Goal: Check status: Check status

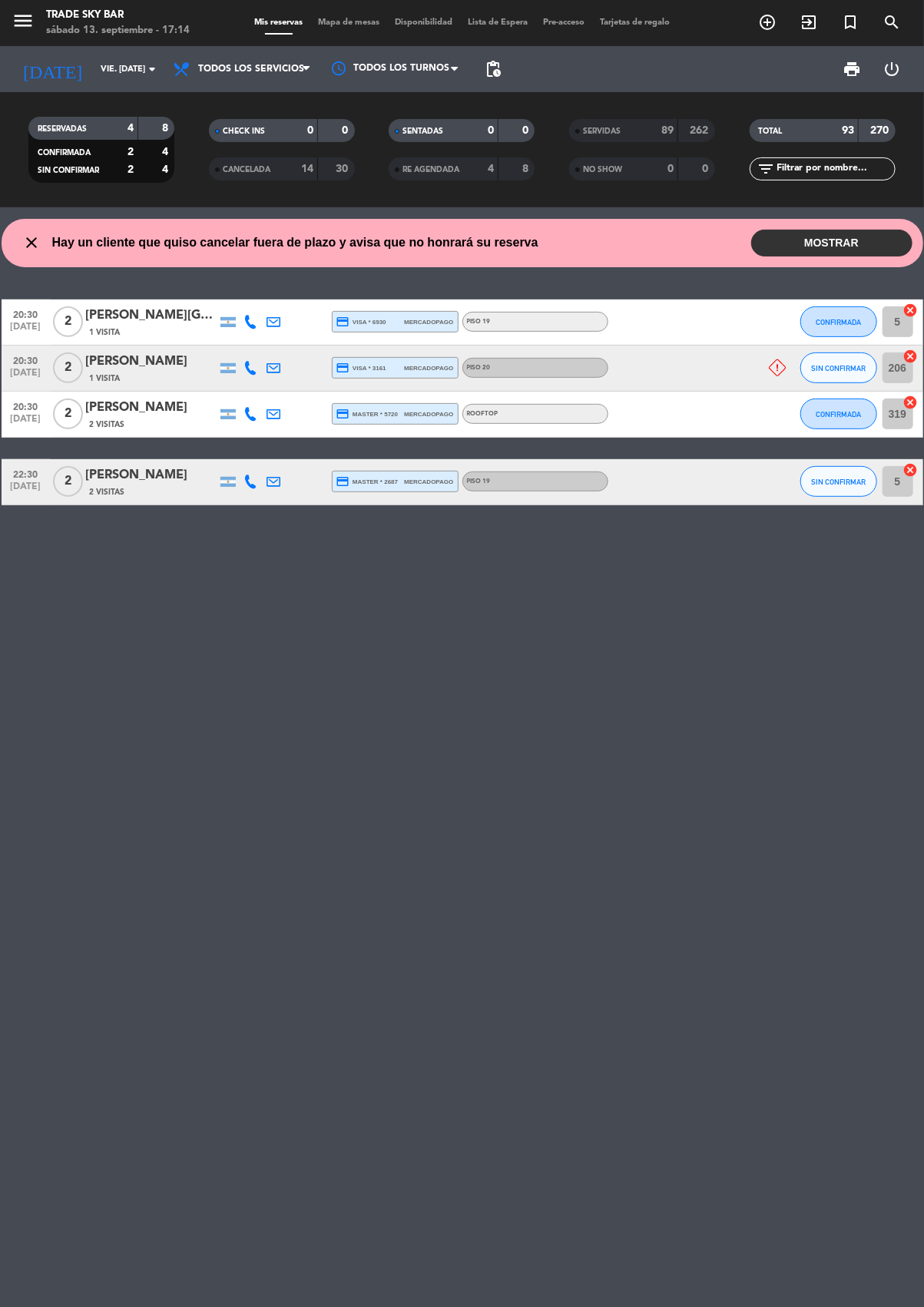
click at [150, 58] on input "vie. [DATE]" at bounding box center [150, 69] width 115 height 25
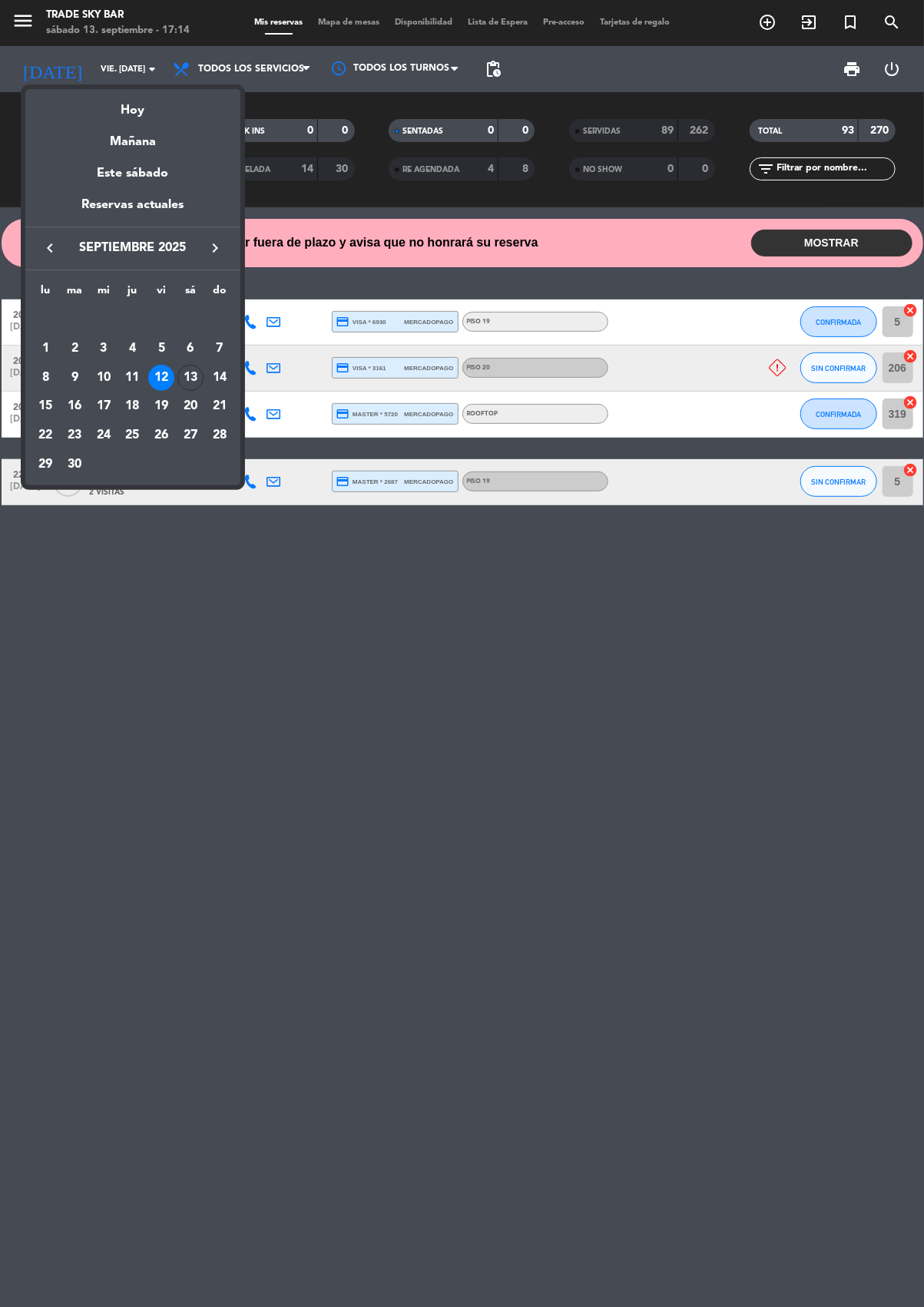
click at [139, 109] on div "Hoy" at bounding box center [132, 105] width 215 height 32
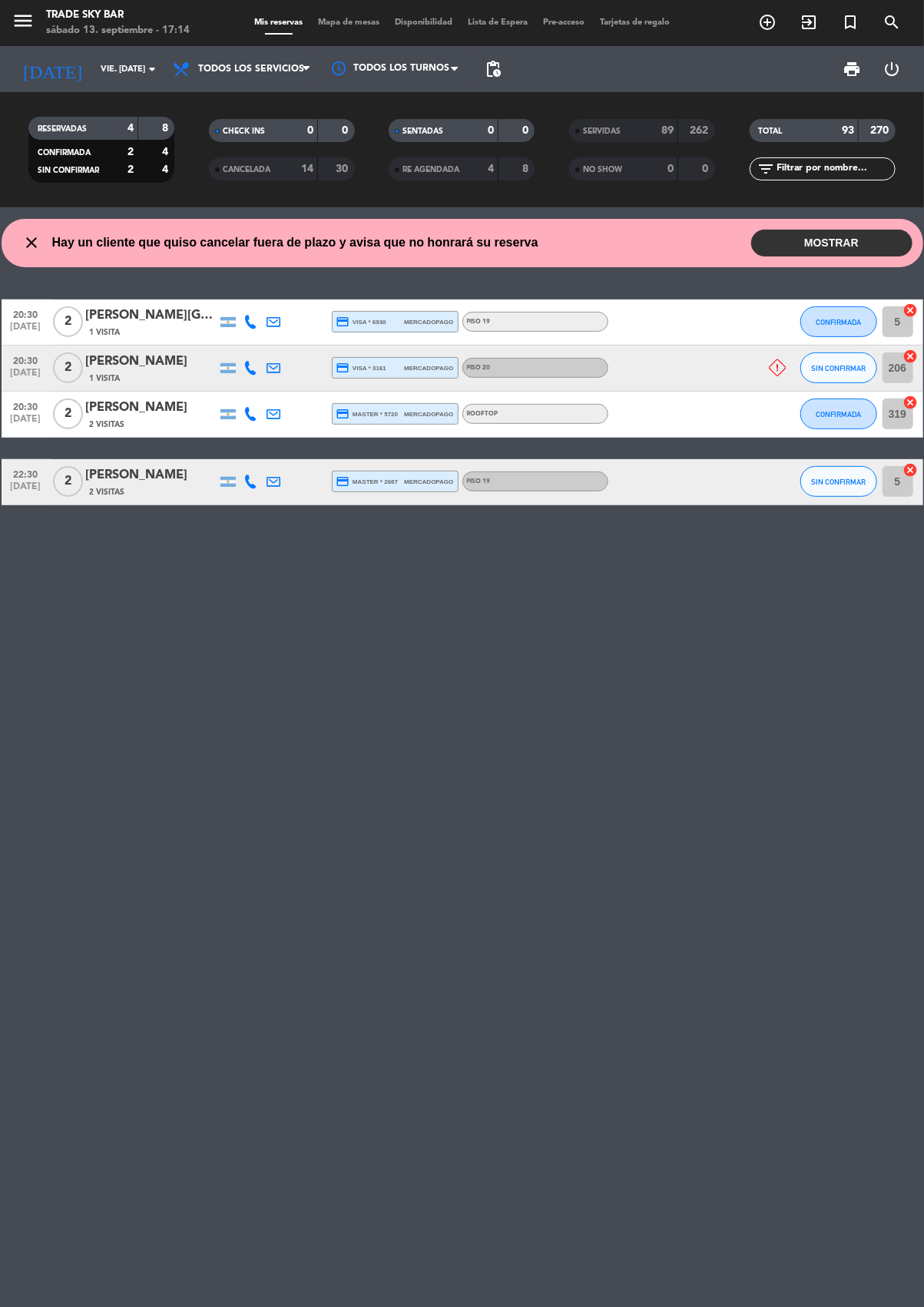
type input "sáb. [DATE]"
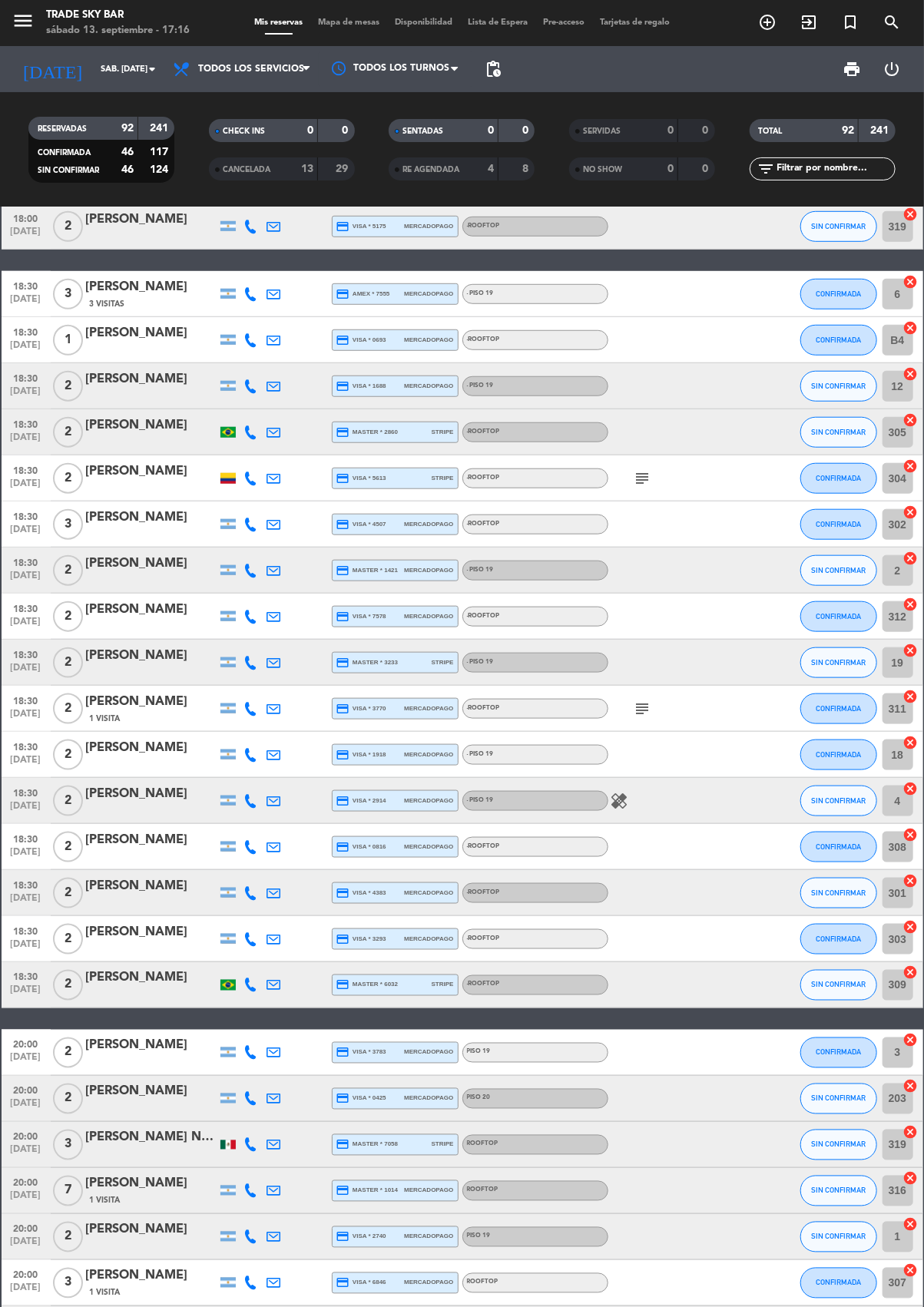
scroll to position [449, 0]
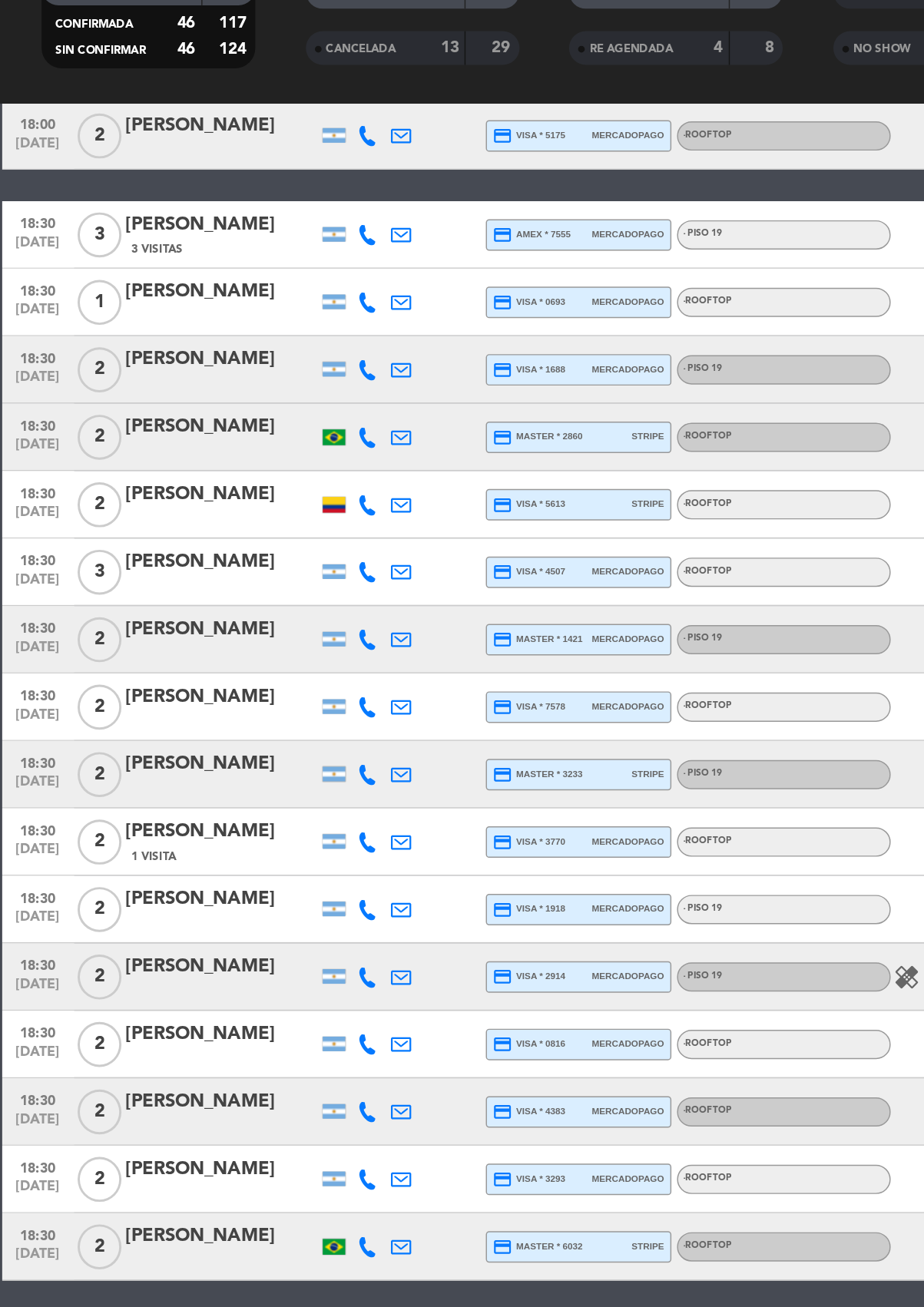
click at [410, 760] on div "credit_card visa * 1918 mercadopago" at bounding box center [395, 757] width 118 height 20
click at [401, 426] on div "credit_card master * 2860 stripe" at bounding box center [395, 434] width 118 height 20
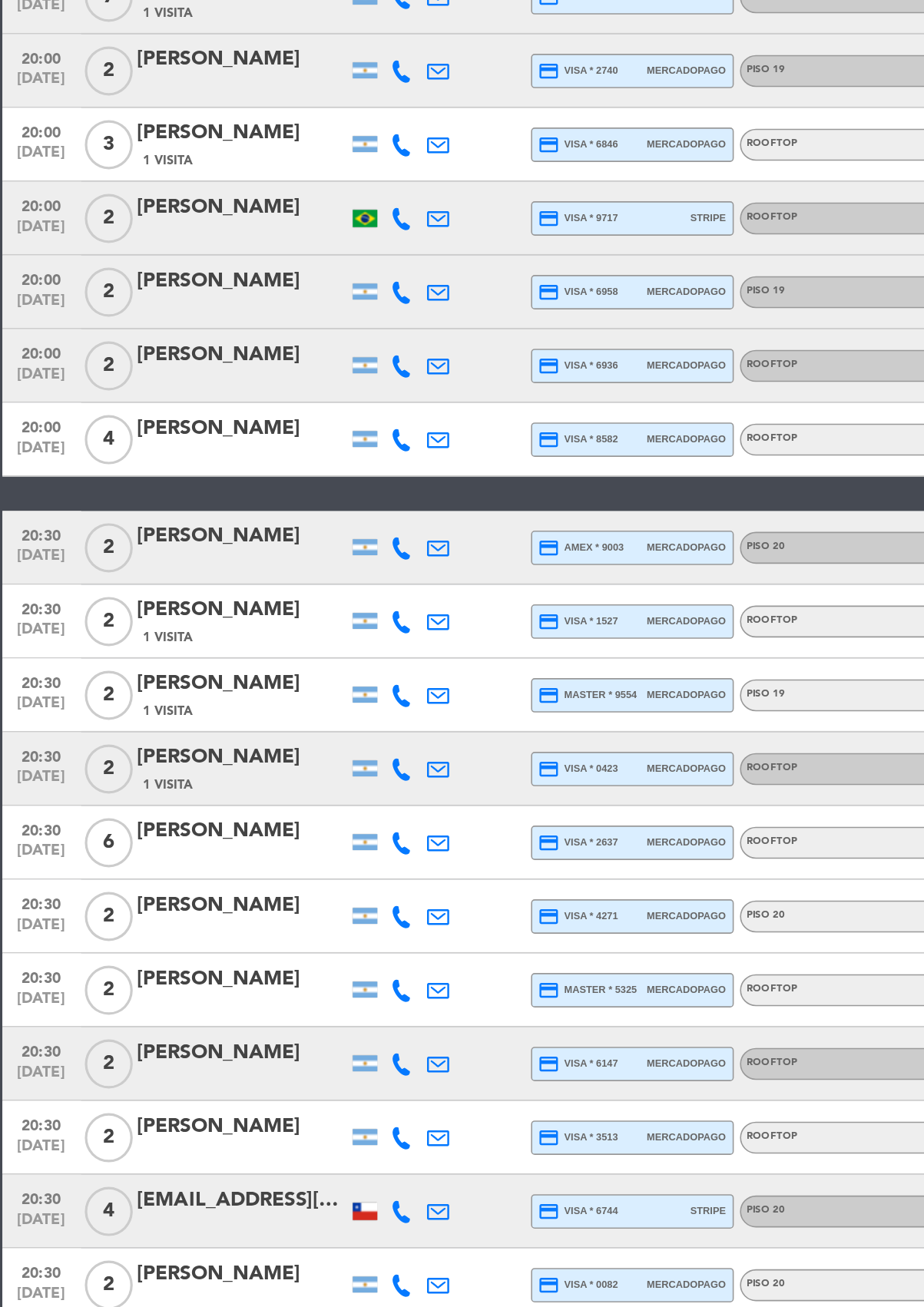
scroll to position [1453, 0]
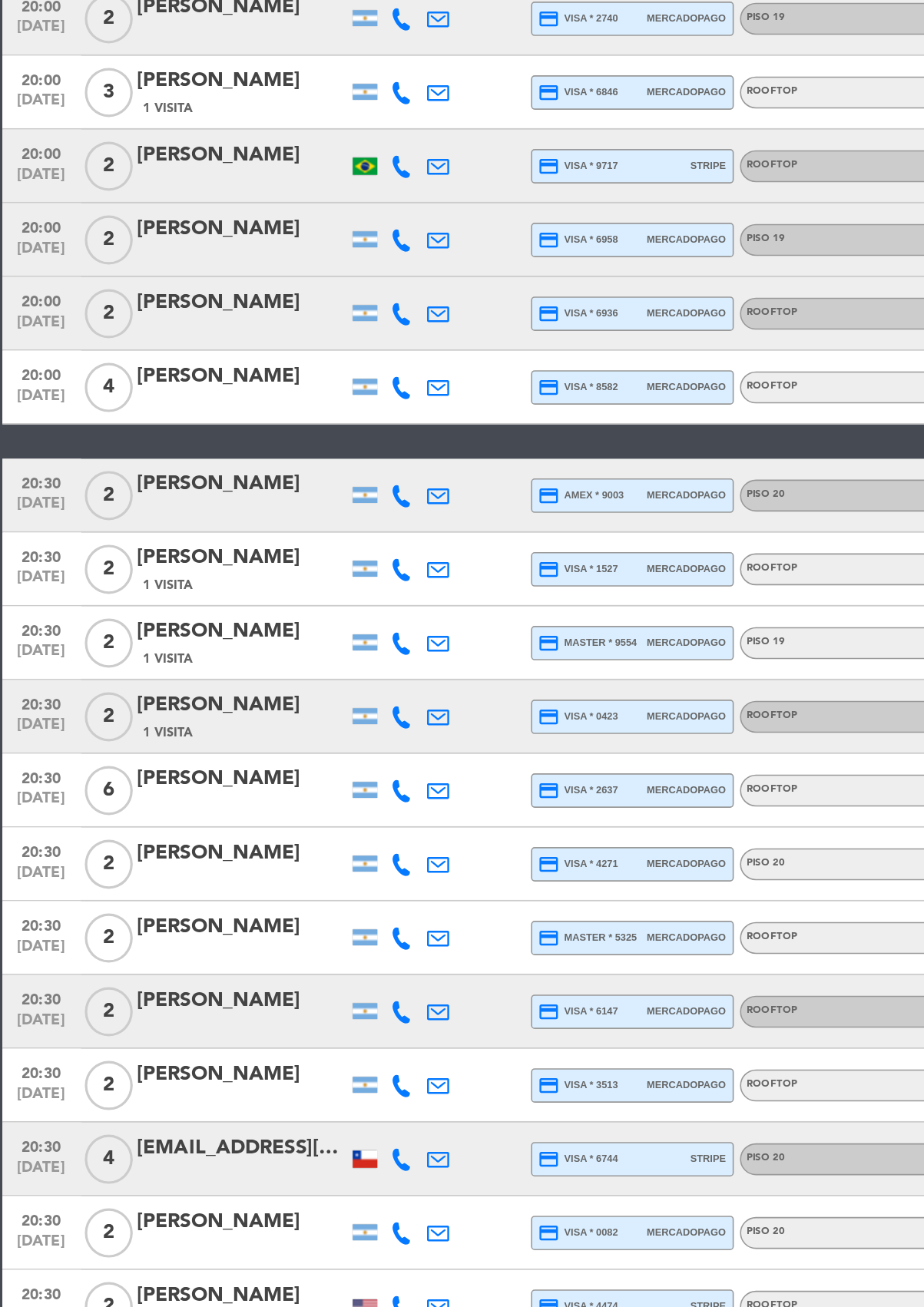
click at [18, 511] on div "20:30 [DATE]" at bounding box center [26, 533] width 49 height 45
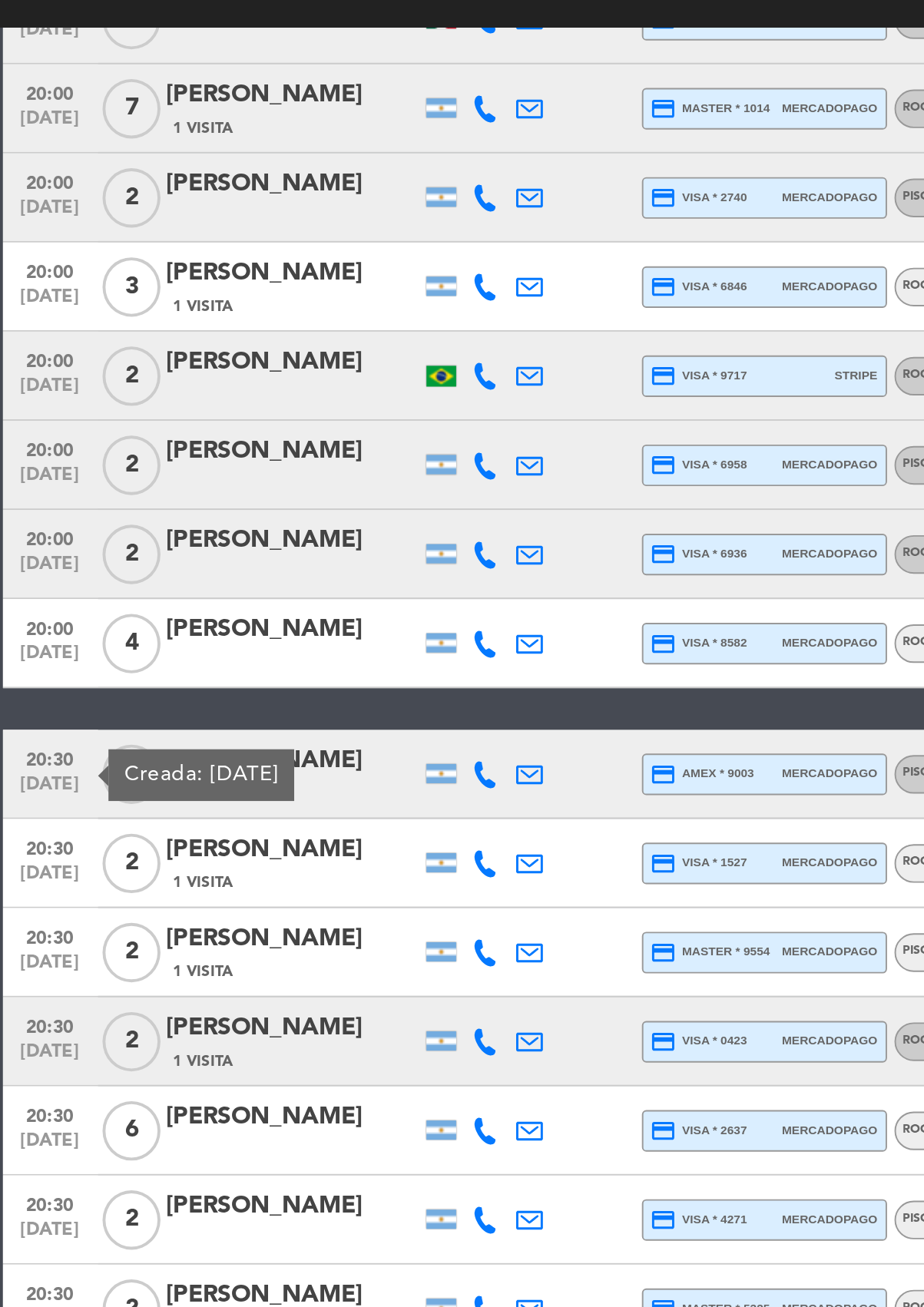
scroll to position [1392, 0]
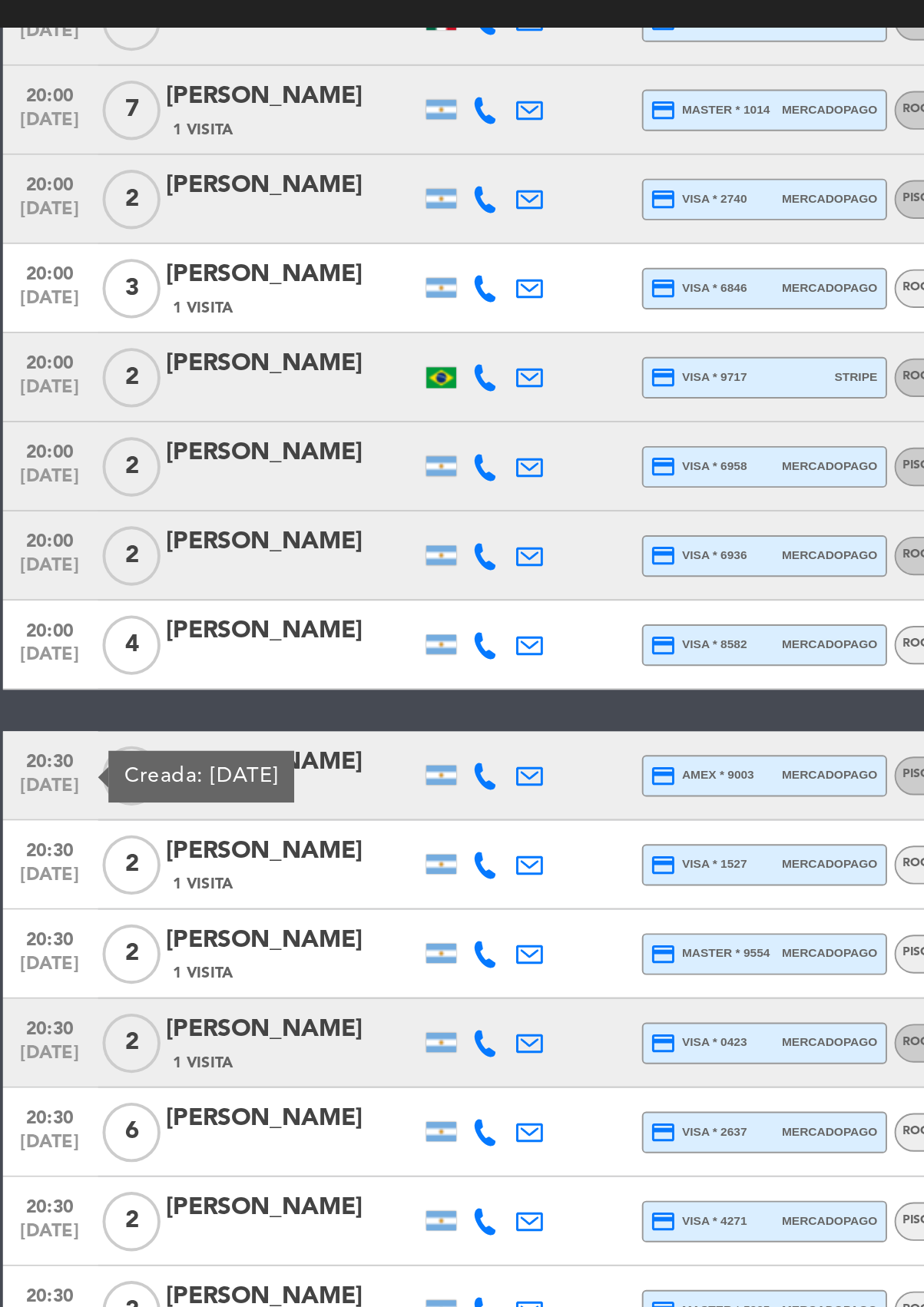
click at [285, 553] on div "18:00 [DATE] 2 [PERSON_NAME] credit_card visa * 6838 mercadopago -ROOFTOP SIN C…" at bounding box center [462, 1020] width 921 height 4347
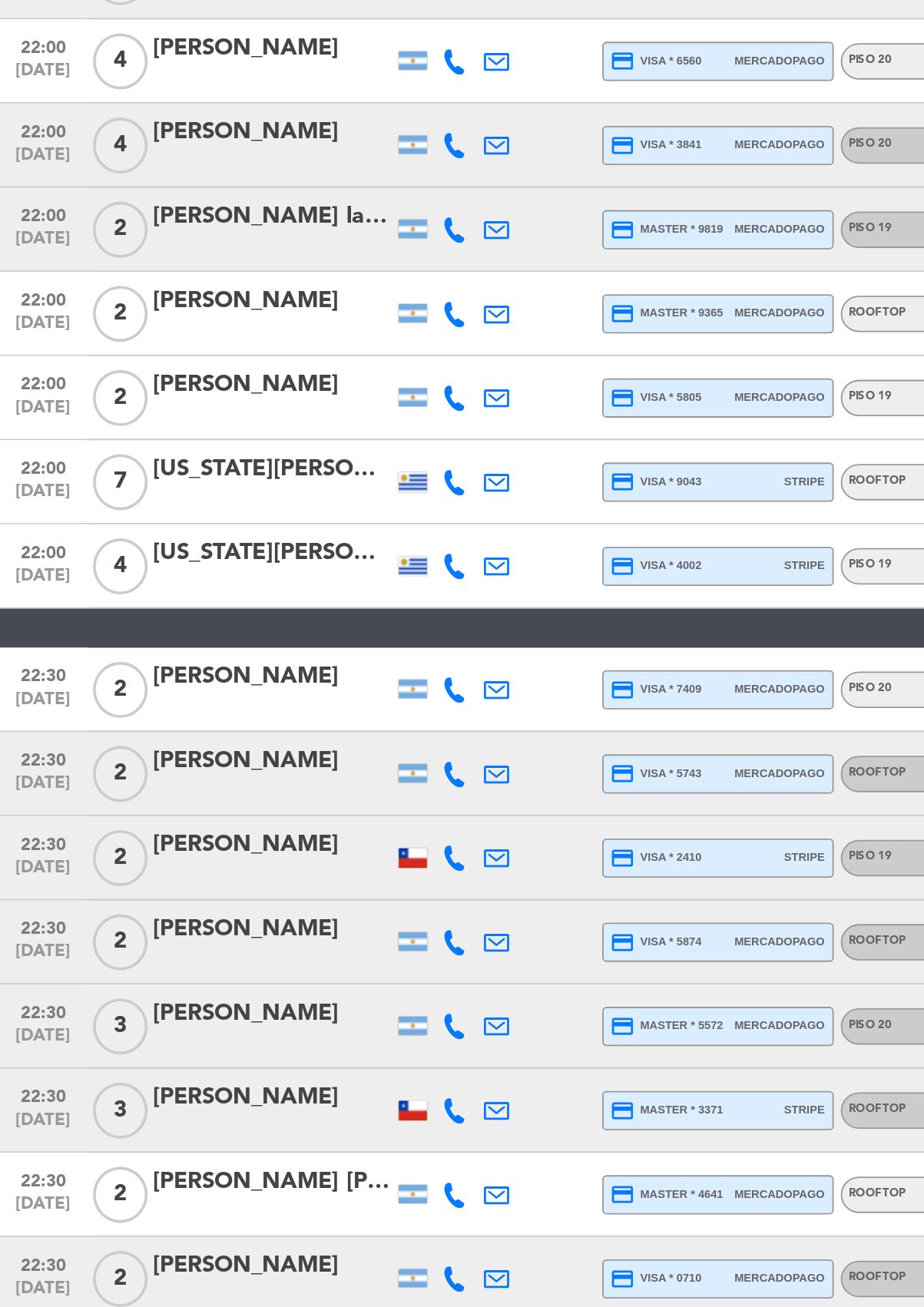
scroll to position [3142, 0]
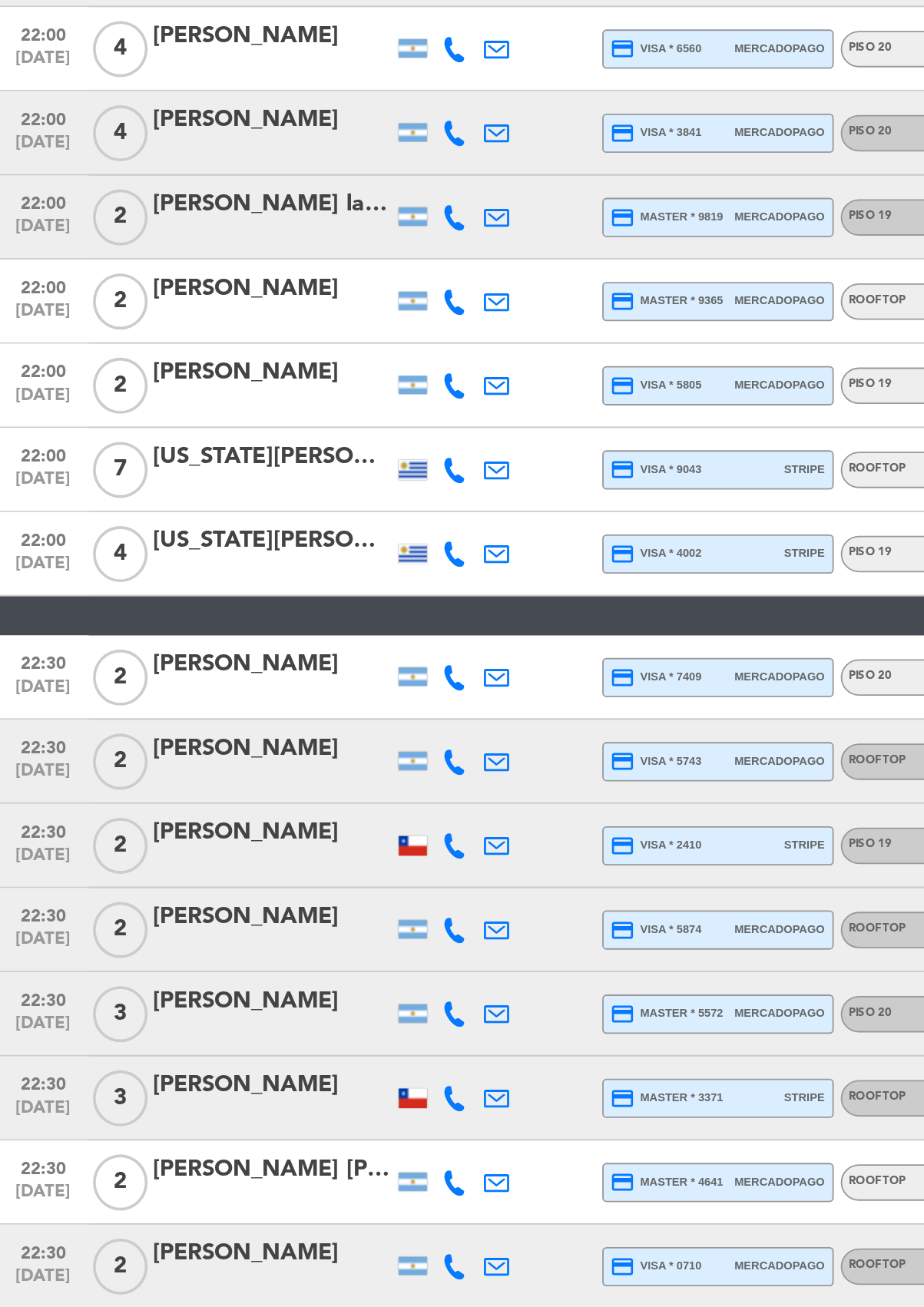
click at [438, 961] on span "mercadopago" at bounding box center [427, 960] width 49 height 10
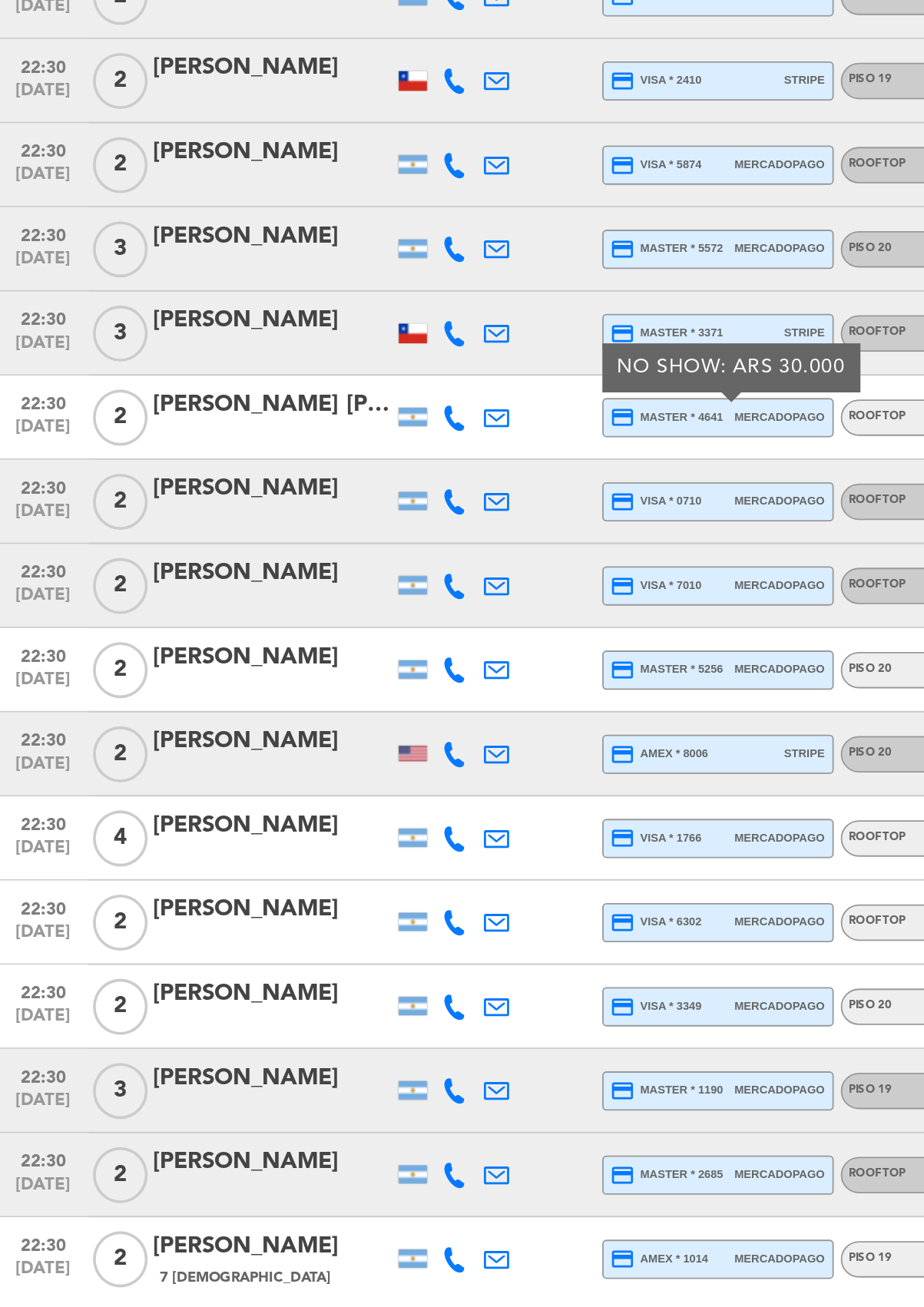
scroll to position [-1, 0]
